Goal: Find specific page/section: Find specific page/section

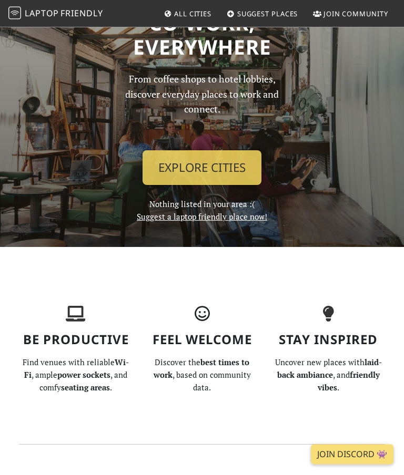
scroll to position [46, 0]
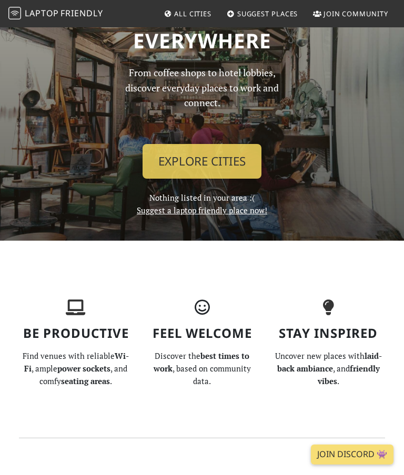
click at [229, 161] on link "Explore Cities" at bounding box center [202, 161] width 119 height 35
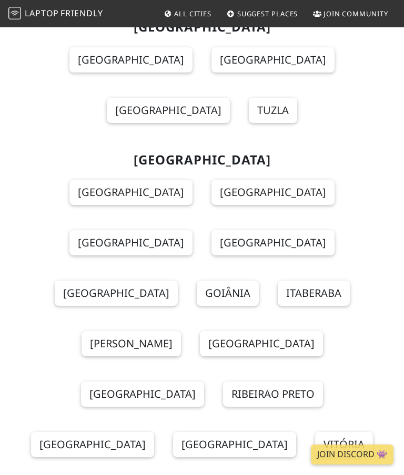
scroll to position [2414, 0]
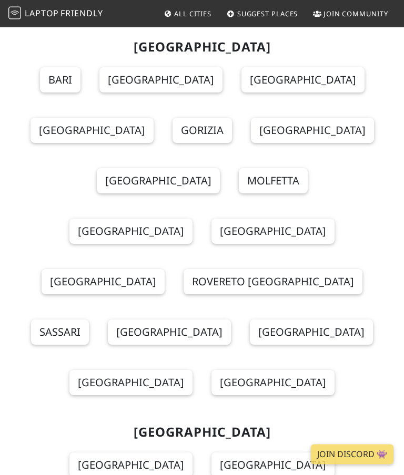
scroll to position [7266, 0]
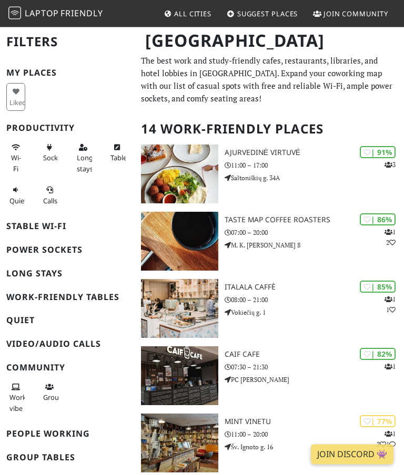
scroll to position [2, 0]
click at [328, 234] on p "07:00 – 20:00" at bounding box center [314, 233] width 179 height 10
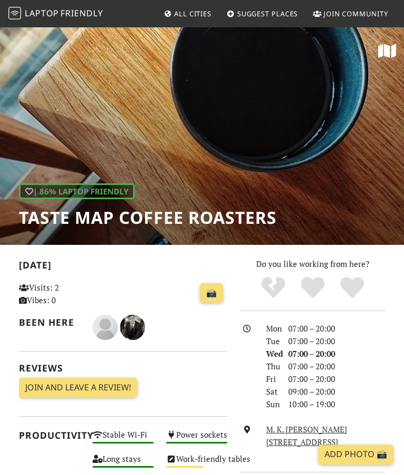
click at [384, 53] on icon at bounding box center [387, 51] width 18 height 16
